Goal: Information Seeking & Learning: Learn about a topic

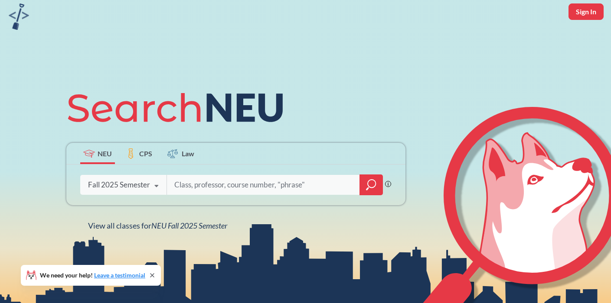
scroll to position [17, 0]
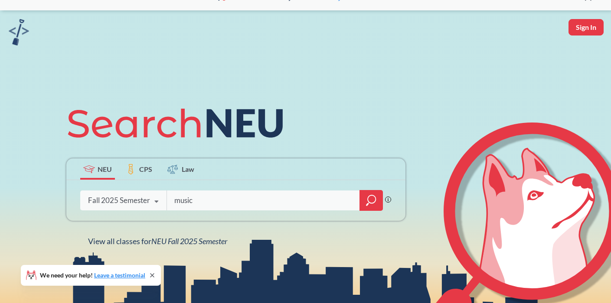
type input "music"
click at [375, 200] on icon "magnifying glass" at bounding box center [372, 200] width 8 height 8
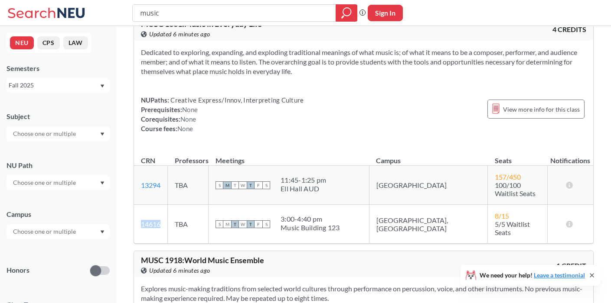
scroll to position [2238, 0]
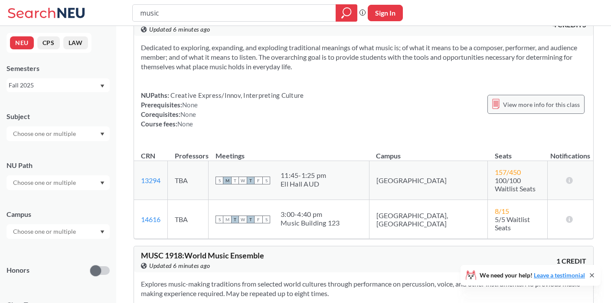
click at [520, 107] on span "View more info for this class" at bounding box center [541, 104] width 77 height 11
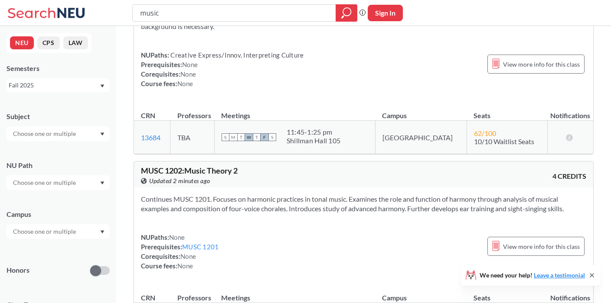
scroll to position [10, 0]
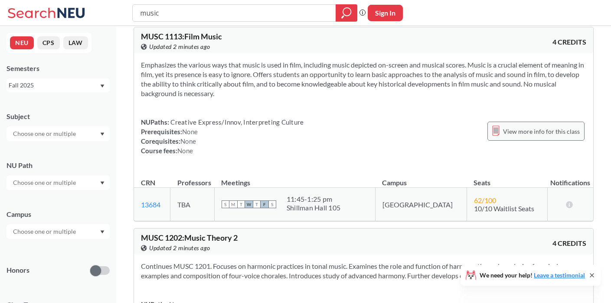
click at [524, 129] on span "View more info for this class" at bounding box center [541, 131] width 77 height 11
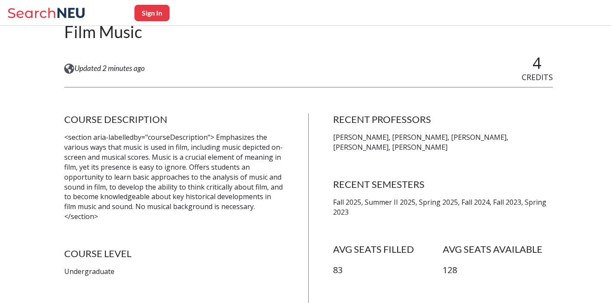
scroll to position [102, 0]
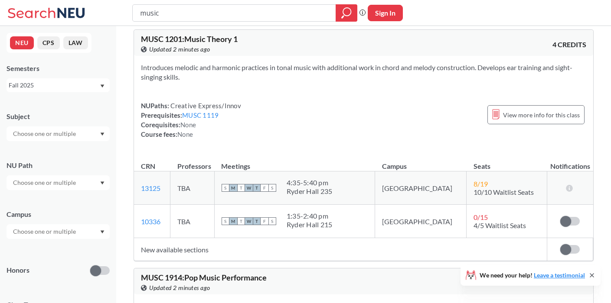
scroll to position [1398, 0]
click at [524, 116] on span "View more info for this class" at bounding box center [541, 114] width 77 height 11
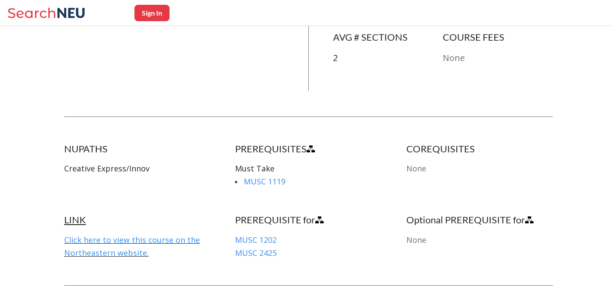
scroll to position [354, 0]
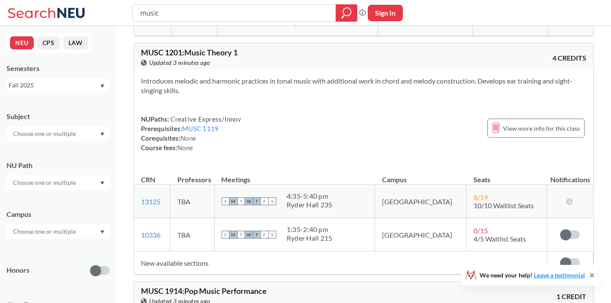
scroll to position [1384, 0]
click at [546, 124] on span "View more info for this class" at bounding box center [541, 128] width 77 height 11
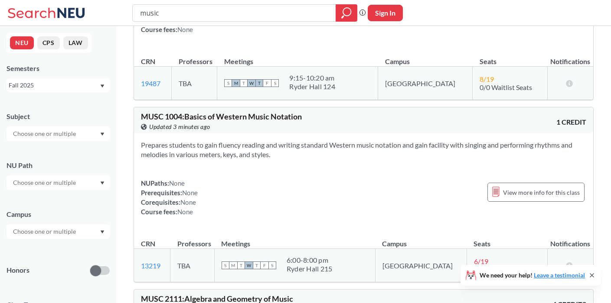
scroll to position [4562, 0]
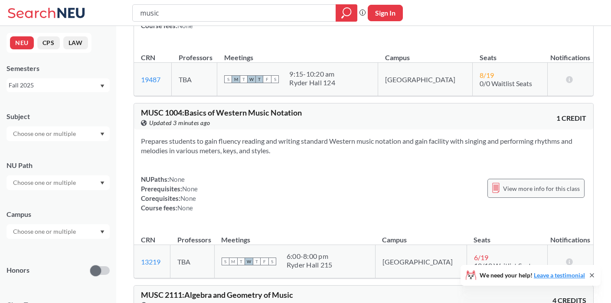
click at [534, 179] on div "View more info for this class" at bounding box center [535, 188] width 97 height 19
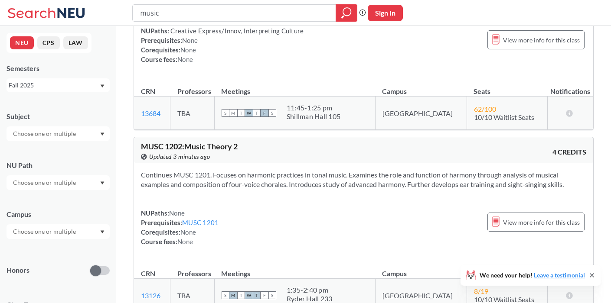
scroll to position [101, 0]
click at [541, 226] on span "View more info for this class" at bounding box center [541, 223] width 77 height 11
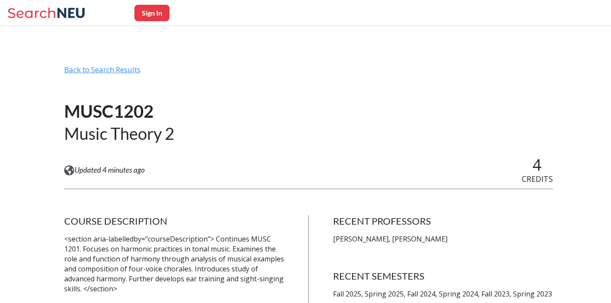
click at [115, 68] on div "Back to Search Results" at bounding box center [308, 73] width 489 height 16
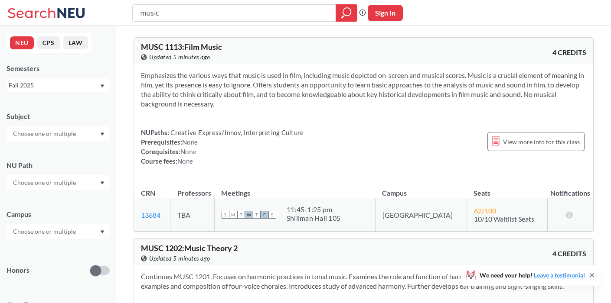
drag, startPoint x: 162, startPoint y: 15, endPoint x: 112, endPoint y: 12, distance: 49.5
click at [112, 12] on div "music Phrase search guarantees the exact search appears in the results. Ex. If …" at bounding box center [305, 13] width 611 height 26
type input "communication"
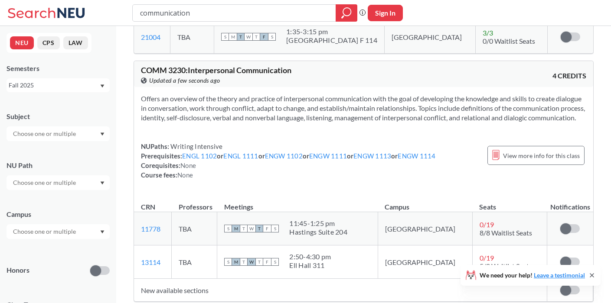
scroll to position [2358, 0]
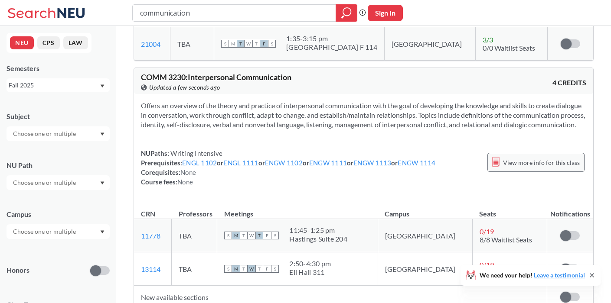
click at [545, 157] on span "View more info for this class" at bounding box center [541, 162] width 77 height 11
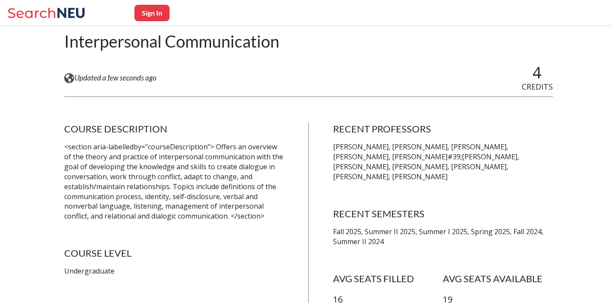
scroll to position [88, 0]
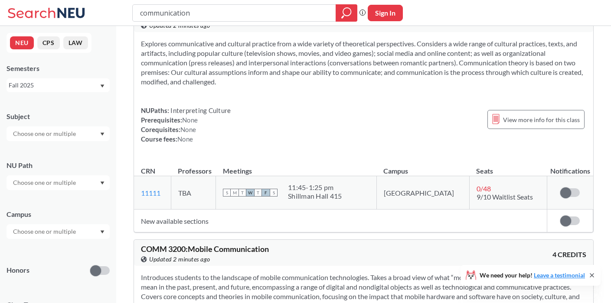
scroll to position [33, 0]
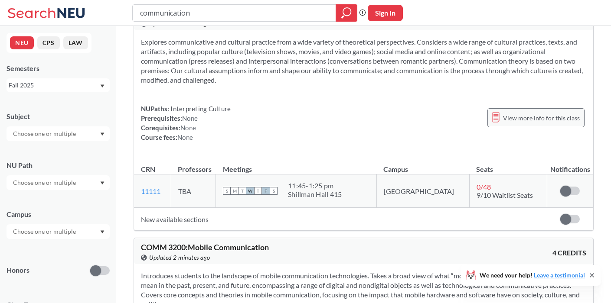
click at [530, 115] on span "View more info for this class" at bounding box center [541, 118] width 77 height 11
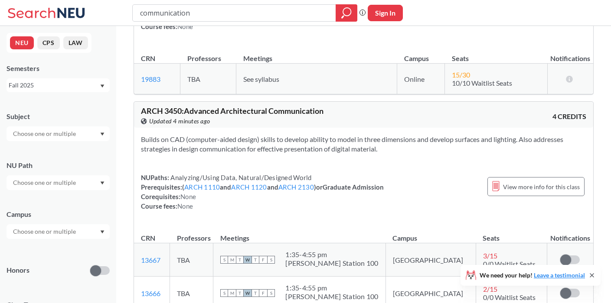
scroll to position [5473, 0]
click at [105, 84] on div "Fall 2025" at bounding box center [58, 85] width 103 height 14
click at [21, 144] on span "Spring 2025" at bounding box center [28, 145] width 34 height 10
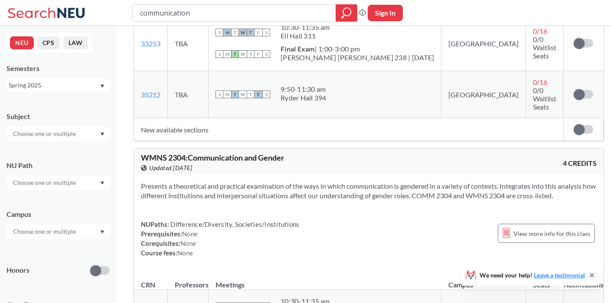
scroll to position [3029, 0]
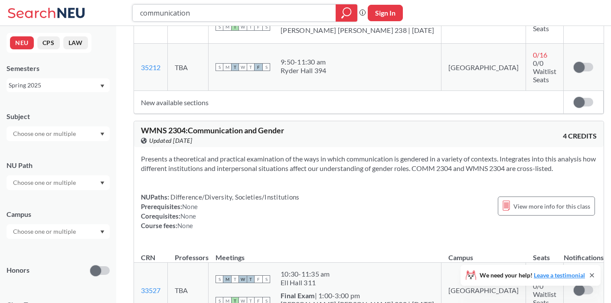
click at [189, 13] on input "communication" at bounding box center [234, 13] width 190 height 15
drag, startPoint x: 195, startPoint y: 14, endPoint x: 103, endPoint y: 14, distance: 91.9
click at [103, 14] on div "communication Phrase search guarantees the exact search appears in the results.…" at bounding box center [305, 13] width 611 height 26
type input "speech"
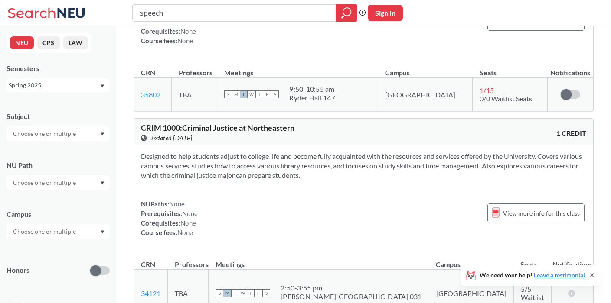
scroll to position [2714, 0]
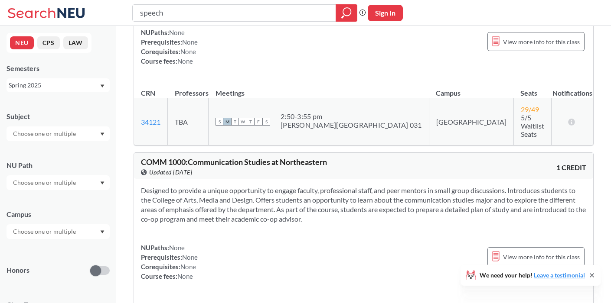
drag, startPoint x: 169, startPoint y: 13, endPoint x: 133, endPoint y: 13, distance: 35.6
click at [133, 13] on div "speech" at bounding box center [244, 12] width 225 height 17
